Goal: Information Seeking & Learning: Learn about a topic

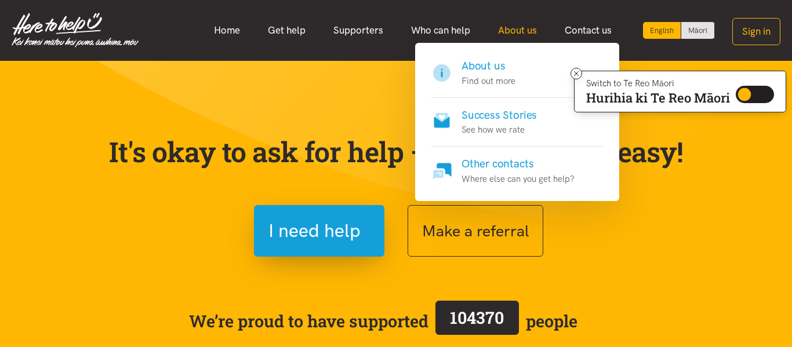
click at [504, 35] on link "About us" at bounding box center [517, 30] width 67 height 25
click at [486, 80] on p "Find out more" at bounding box center [488, 81] width 54 height 14
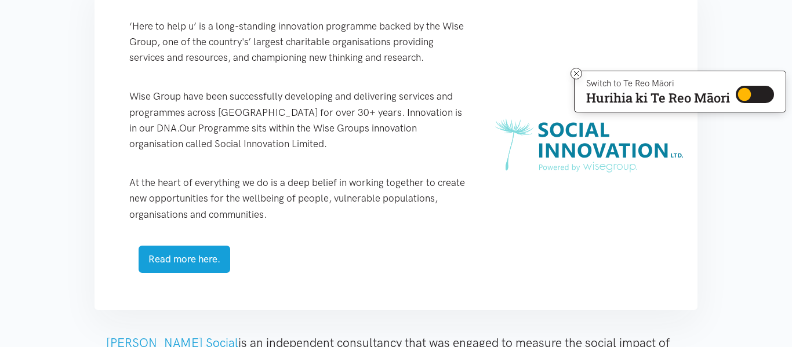
scroll to position [535, 0]
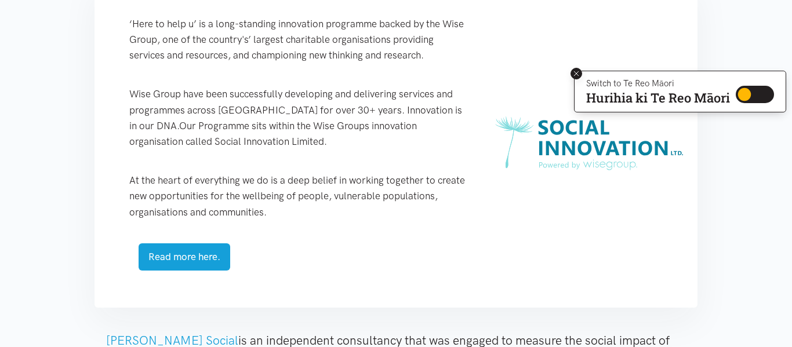
click at [572, 78] on icon at bounding box center [576, 74] width 9 height 9
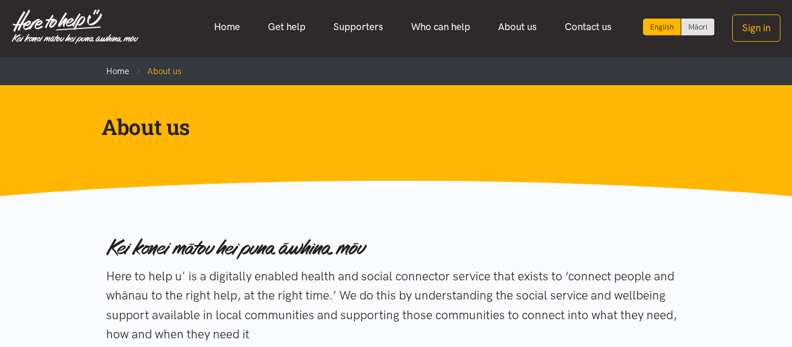
scroll to position [0, 0]
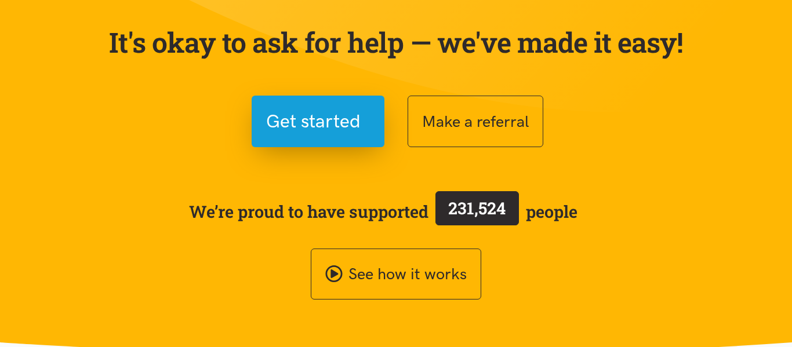
scroll to position [112, 0]
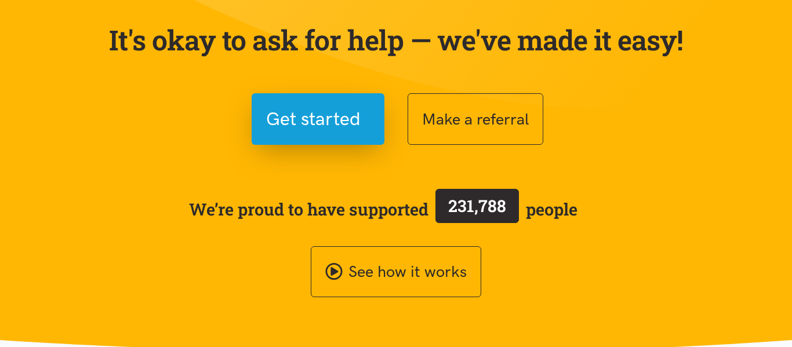
click at [479, 217] on span "231,788" at bounding box center [476, 206] width 83 height 34
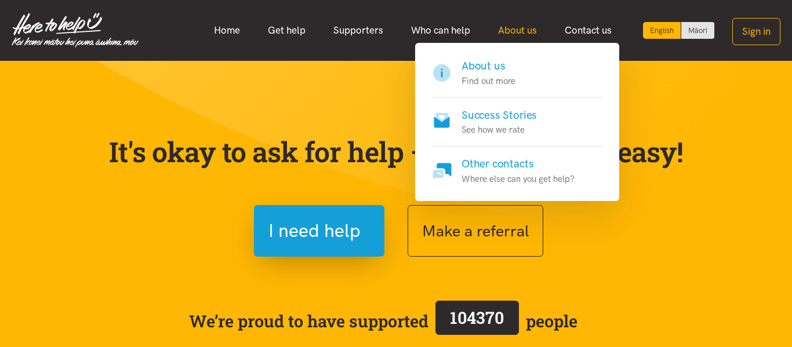
click at [509, 28] on link "About us" at bounding box center [517, 30] width 67 height 25
click at [496, 30] on link "About us" at bounding box center [517, 30] width 67 height 25
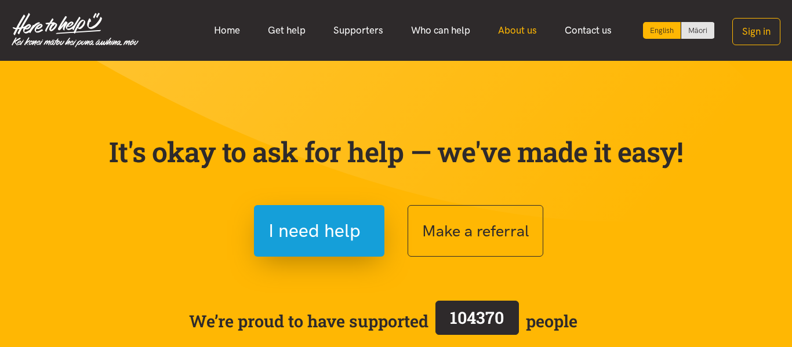
click at [506, 34] on link "About us" at bounding box center [517, 30] width 67 height 25
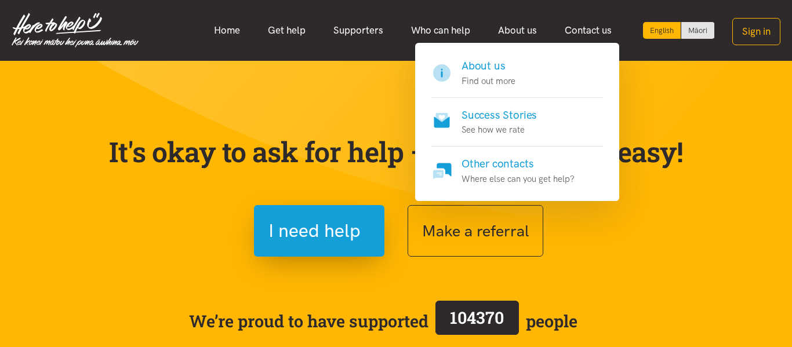
click at [513, 73] on h4 "About us" at bounding box center [488, 66] width 54 height 16
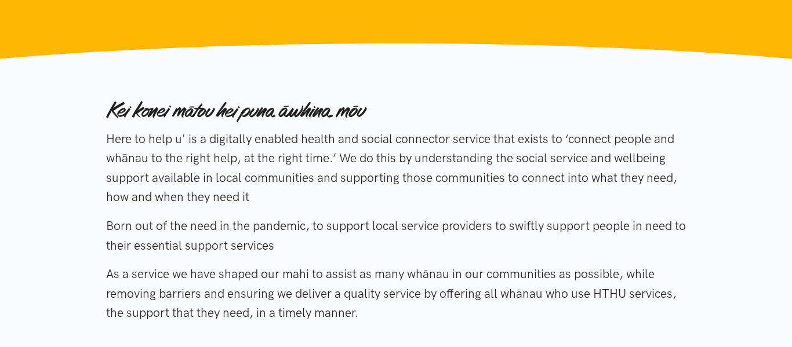
scroll to position [139, 0]
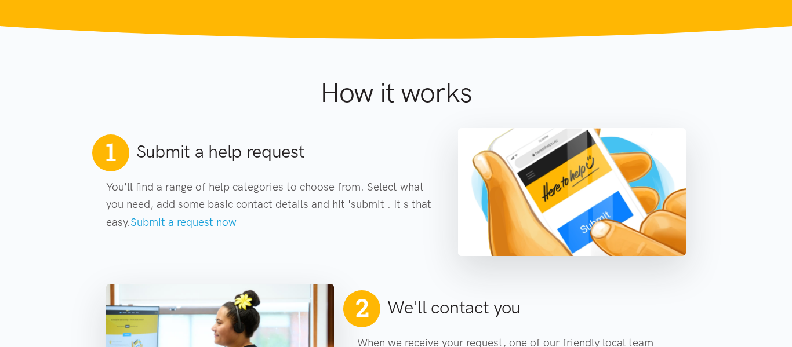
scroll to position [403, 0]
